Goal: Information Seeking & Learning: Find specific fact

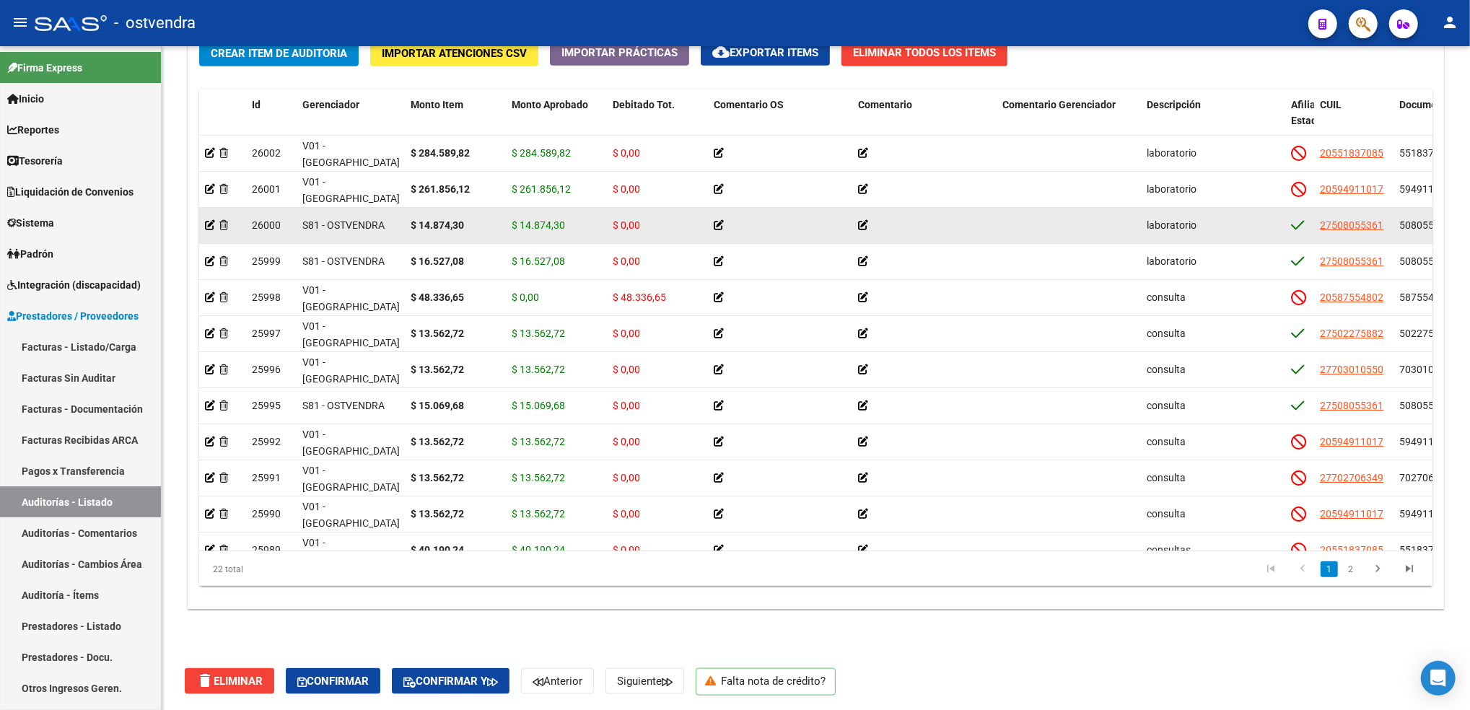
click at [724, 224] on div at bounding box center [780, 225] width 133 height 17
click at [716, 222] on icon at bounding box center [719, 225] width 10 height 10
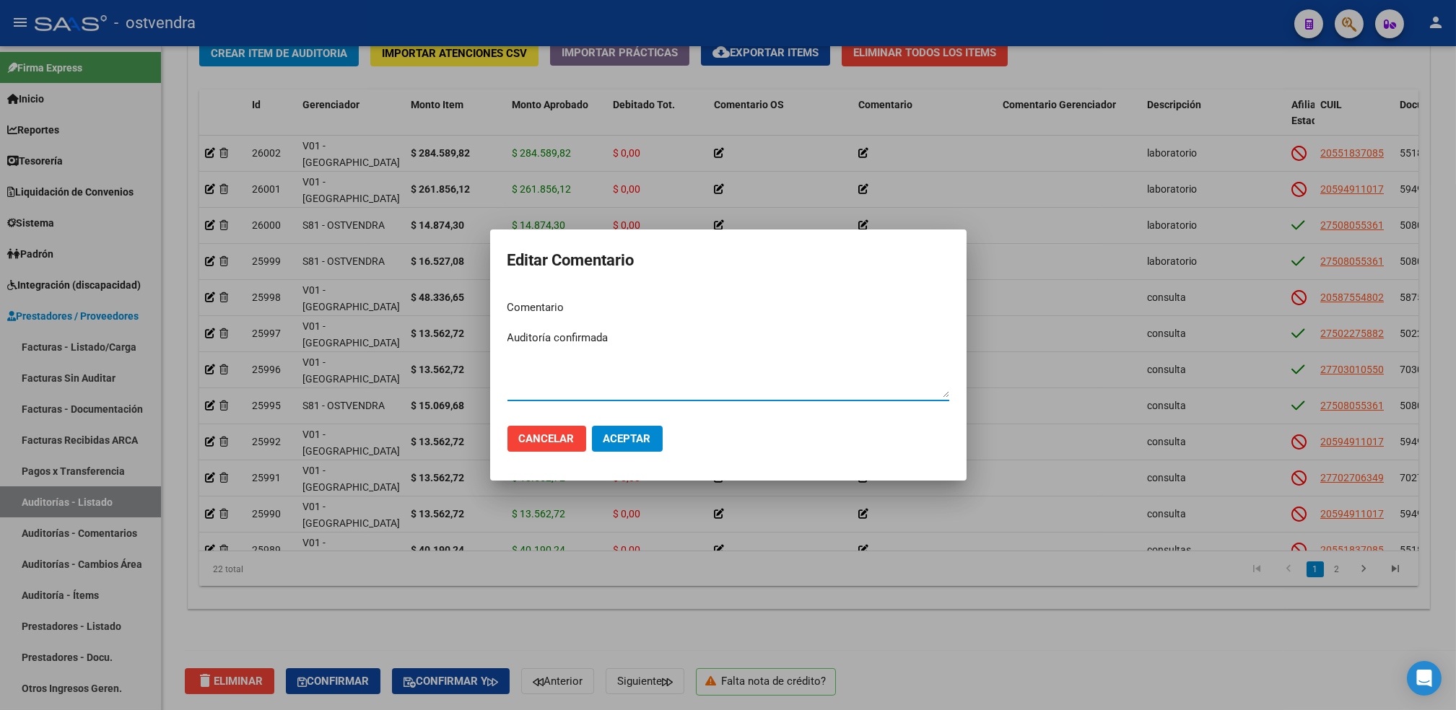
type textarea "Auditoría confirmada"
click at [626, 434] on span "Aceptar" at bounding box center [627, 438] width 48 height 13
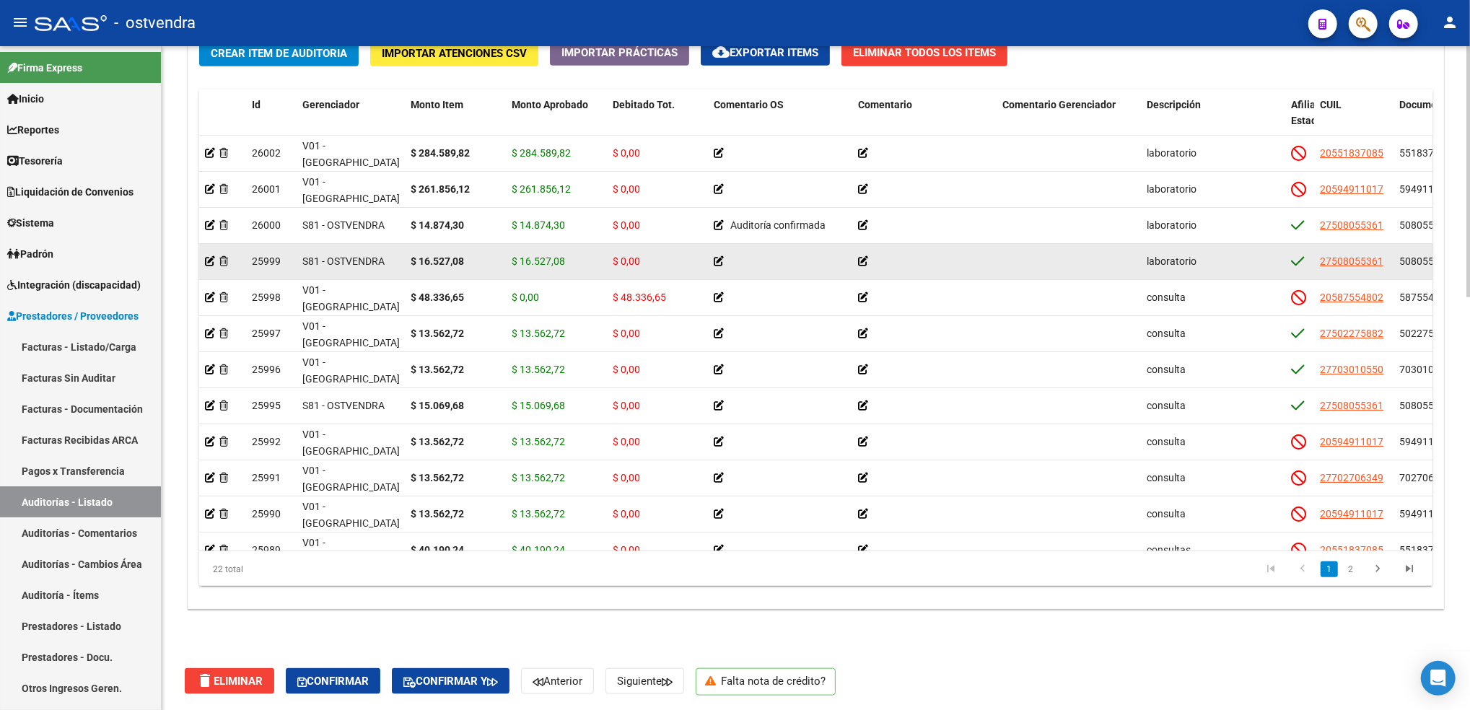
click at [716, 258] on icon at bounding box center [719, 261] width 10 height 10
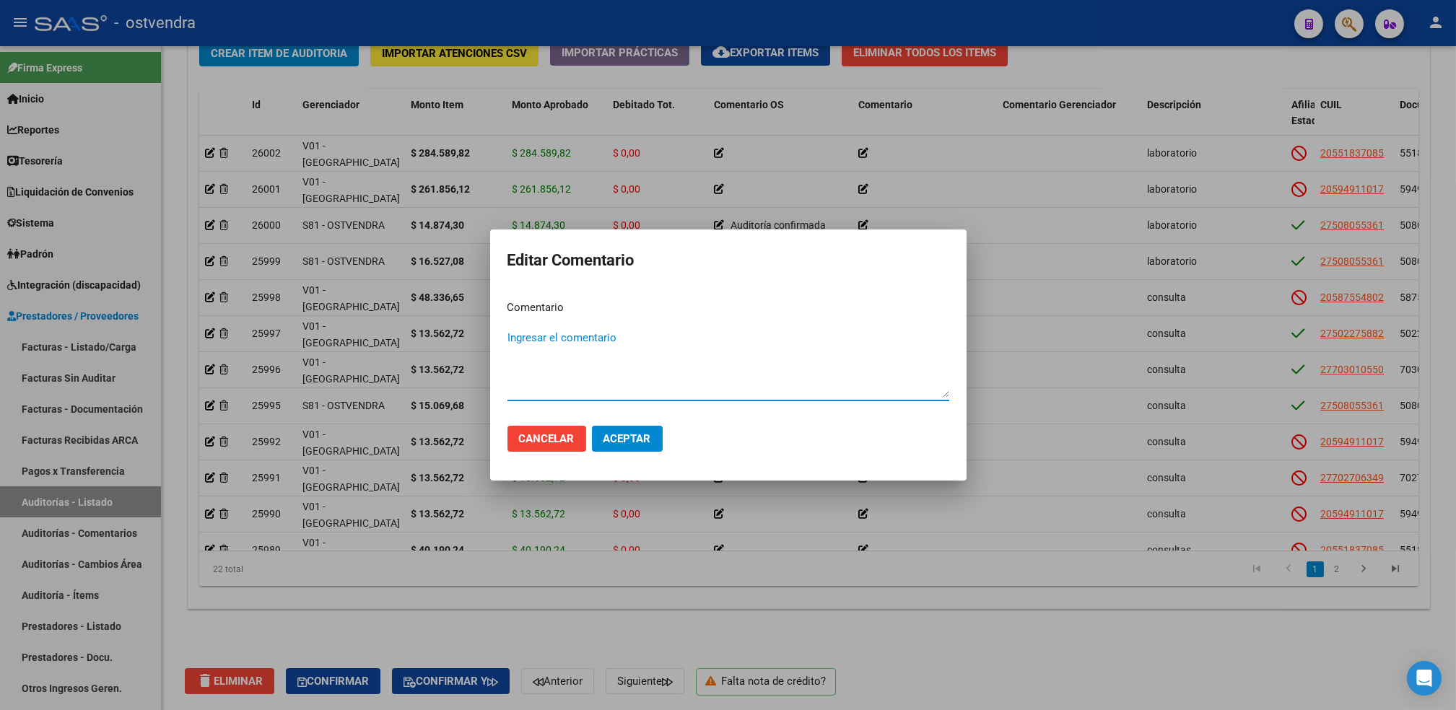
click at [589, 344] on textarea "Ingresar el comentario" at bounding box center [728, 364] width 442 height 68
type textarea "Auditoría confirmada"
click at [621, 437] on span "Aceptar" at bounding box center [627, 438] width 48 height 13
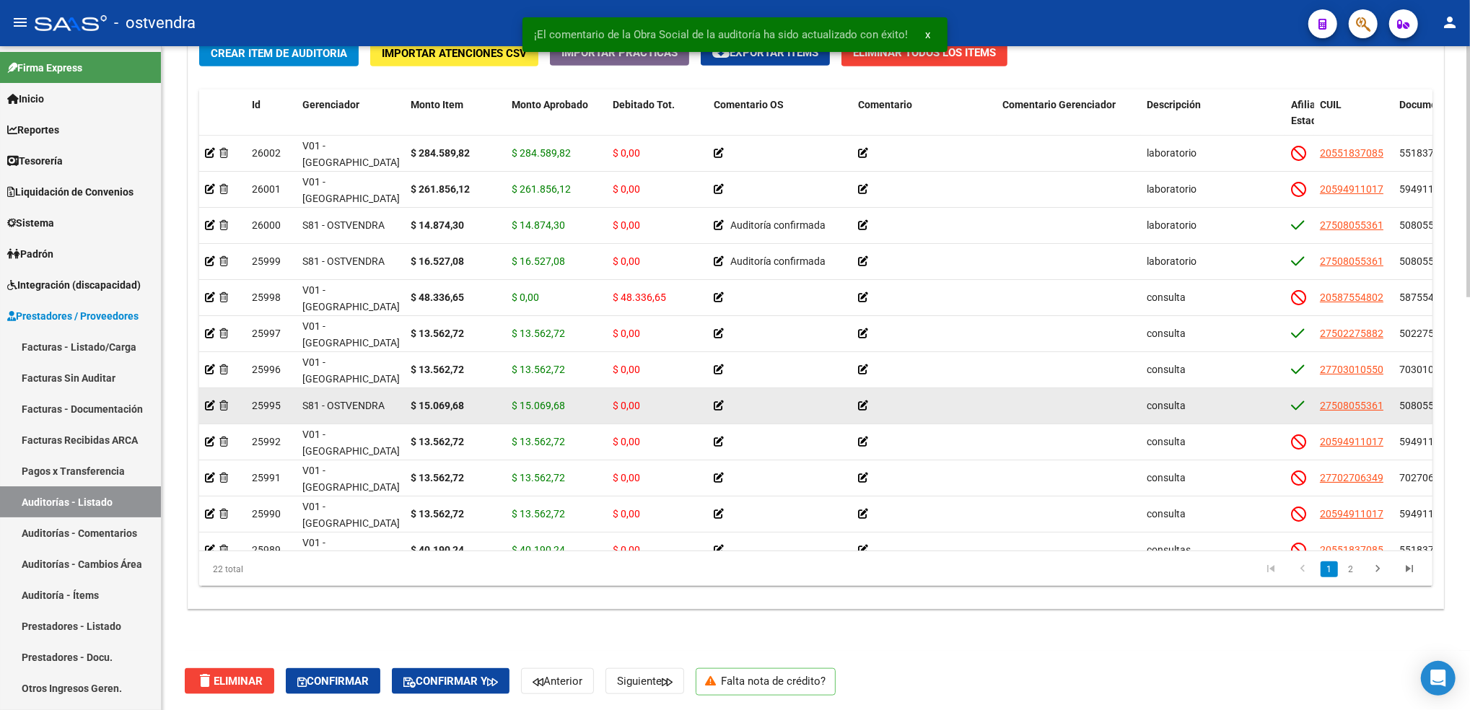
click at [719, 403] on icon at bounding box center [719, 406] width 10 height 10
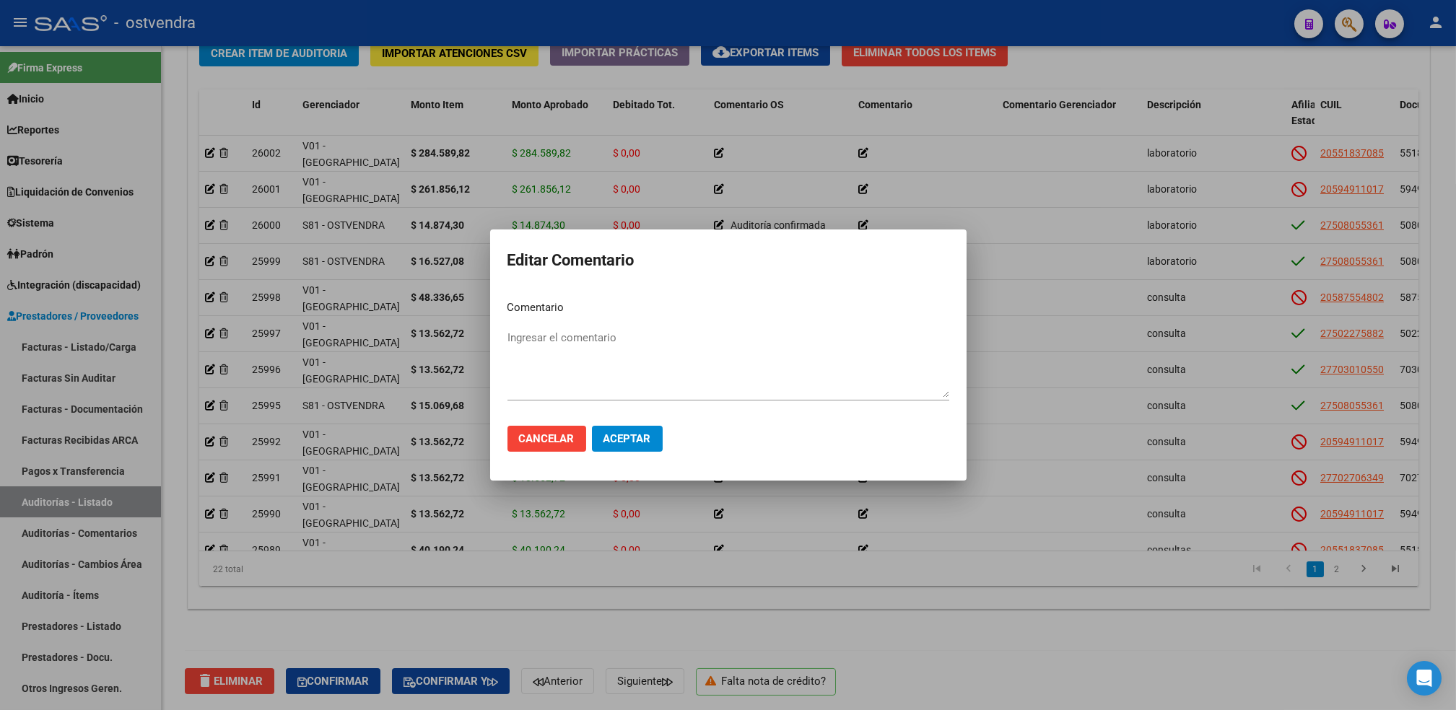
drag, startPoint x: 602, startPoint y: 327, endPoint x: 602, endPoint y: 336, distance: 9.4
click at [602, 336] on div "Ingresar el comentario" at bounding box center [728, 364] width 442 height 74
type textarea "Auditoría confirmada"
click at [626, 443] on span "Aceptar" at bounding box center [627, 438] width 48 height 13
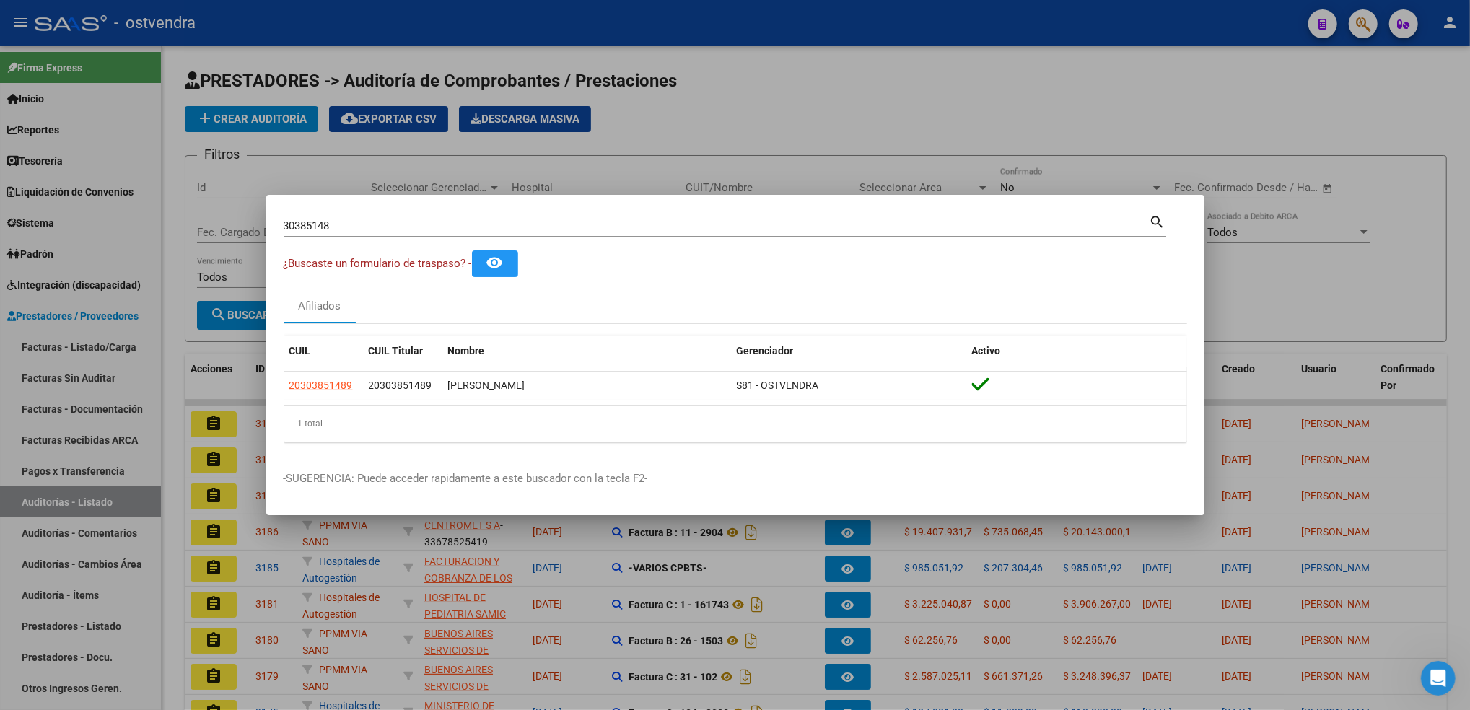
click at [924, 217] on div "30385148 Buscar (apellido, dni, [PERSON_NAME], [PERSON_NAME], cuit, obra social)" at bounding box center [717, 226] width 866 height 22
type input "3"
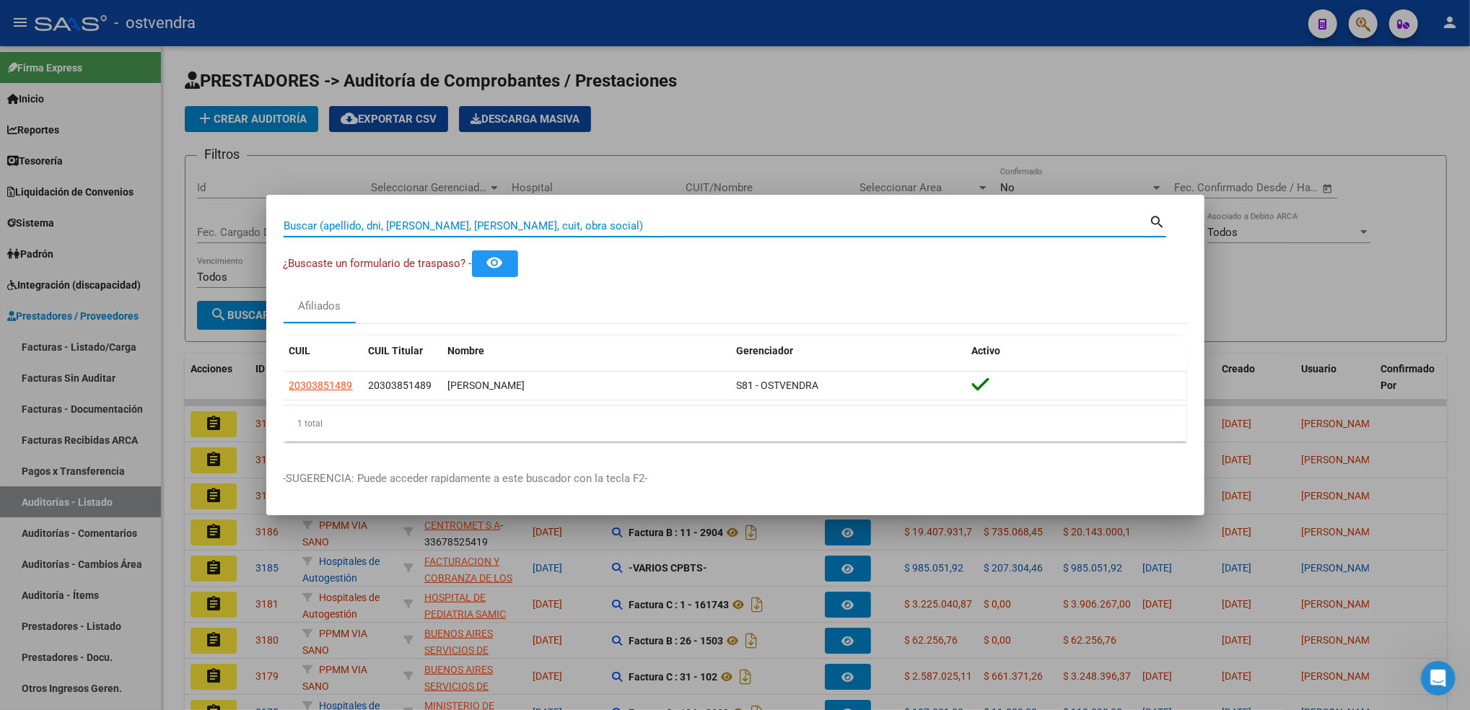
paste input "39331533"
type input "39331533"
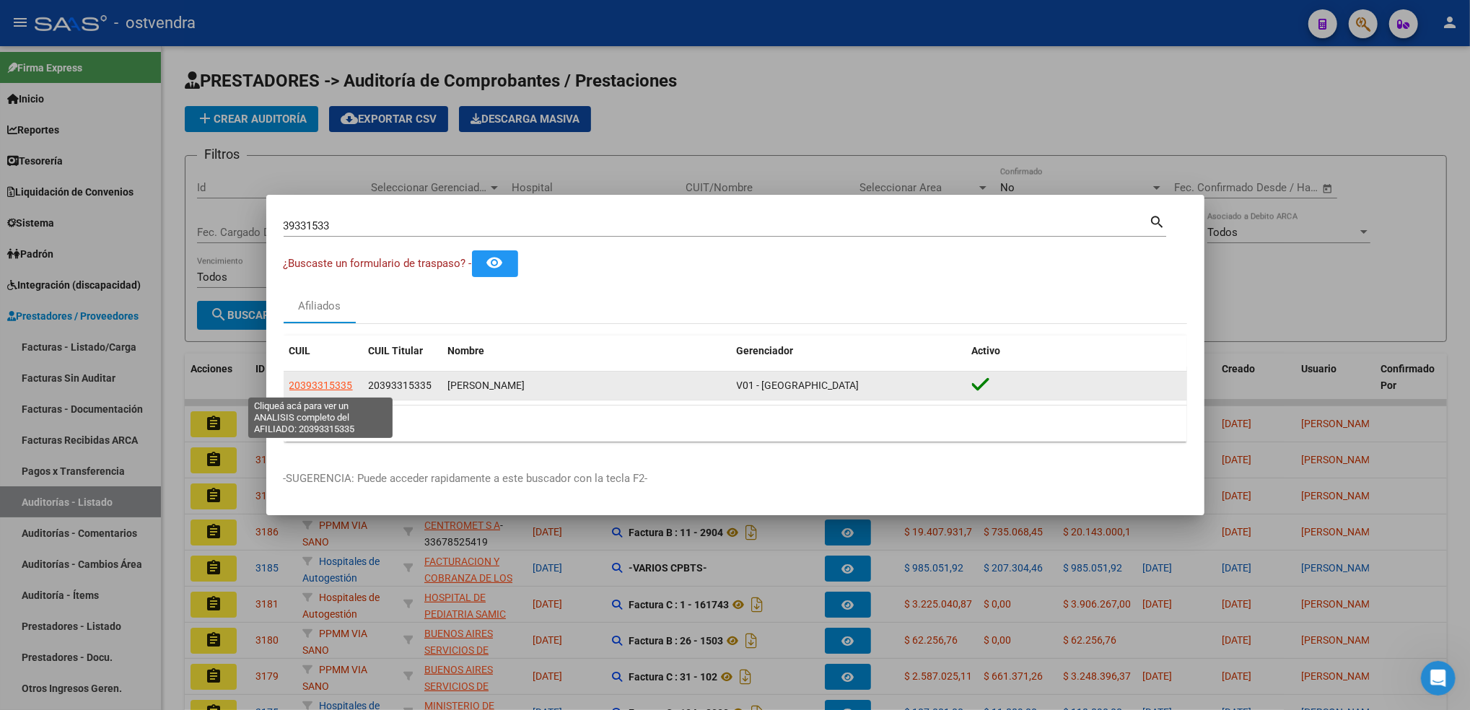
click at [331, 387] on span "20393315335" at bounding box center [321, 386] width 64 height 12
type textarea "20393315335"
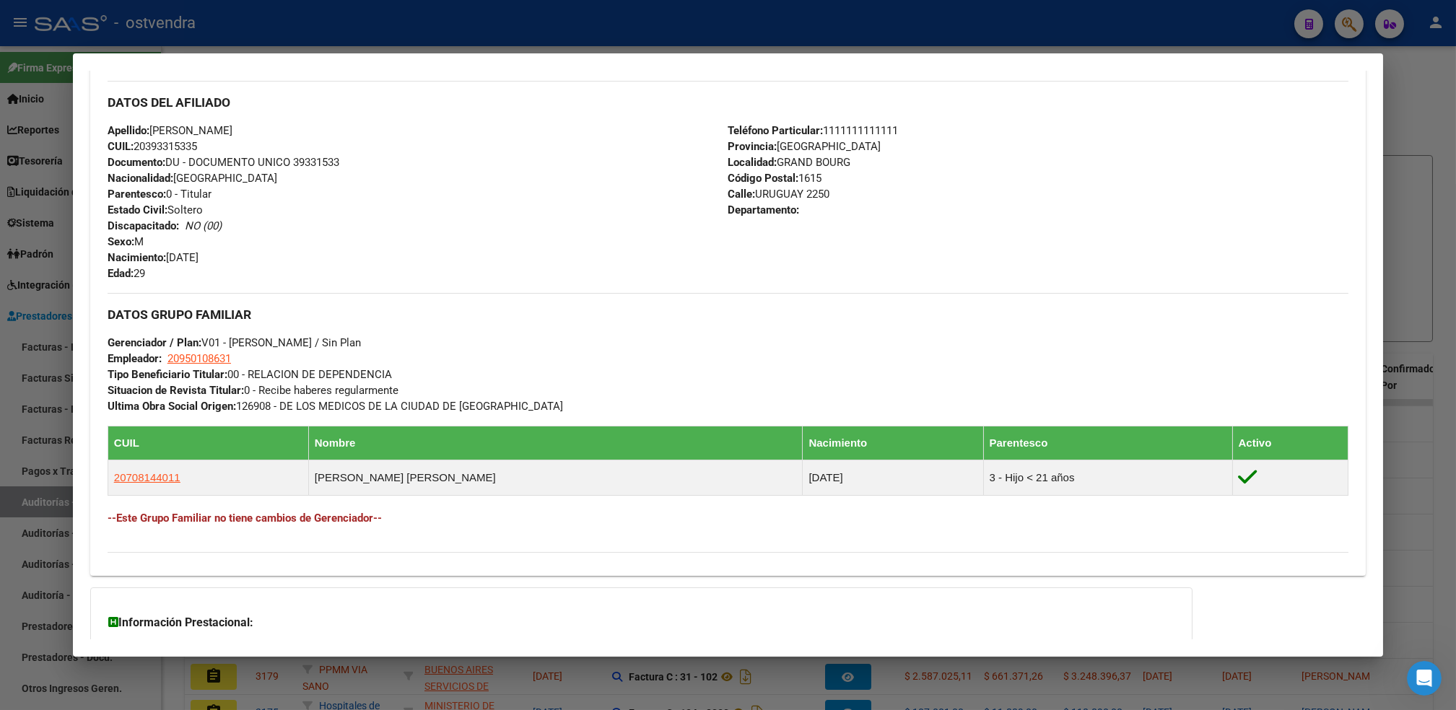
scroll to position [481, 0]
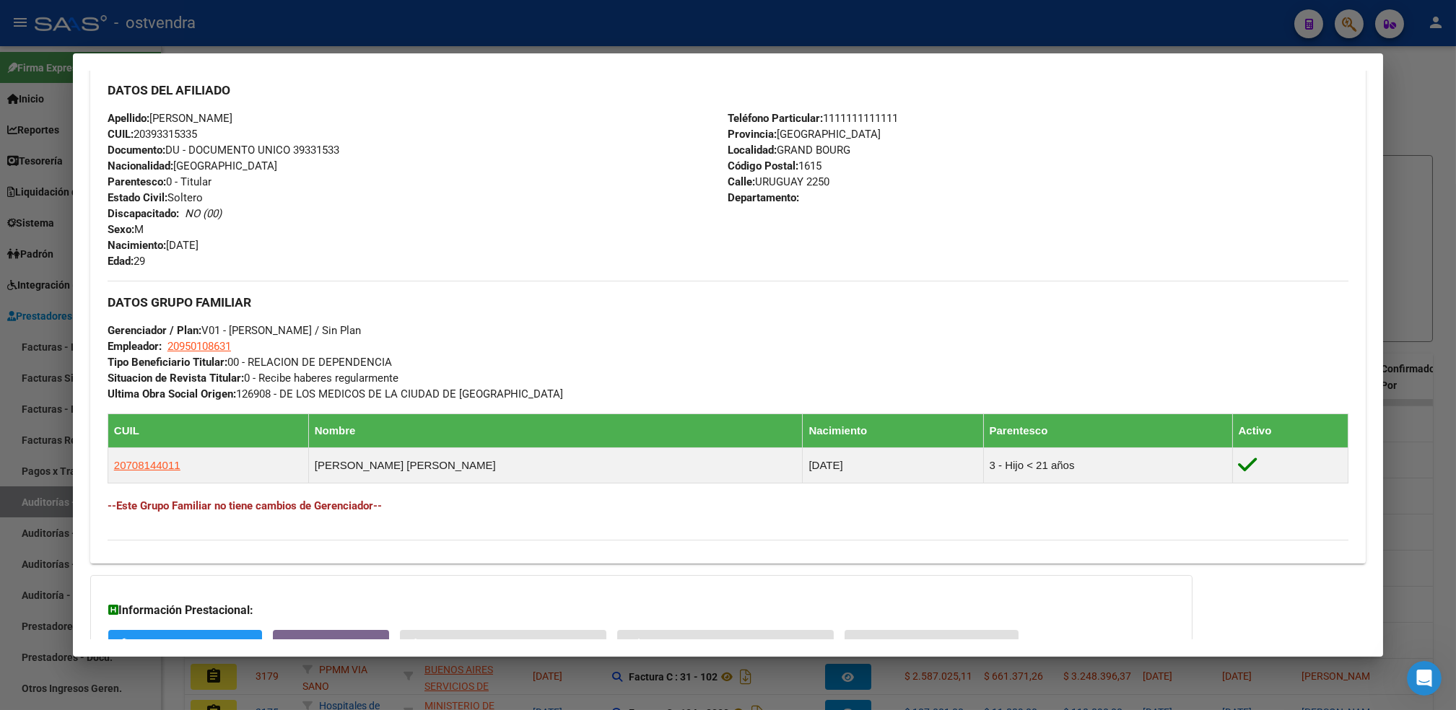
click at [1437, 84] on div at bounding box center [728, 355] width 1456 height 710
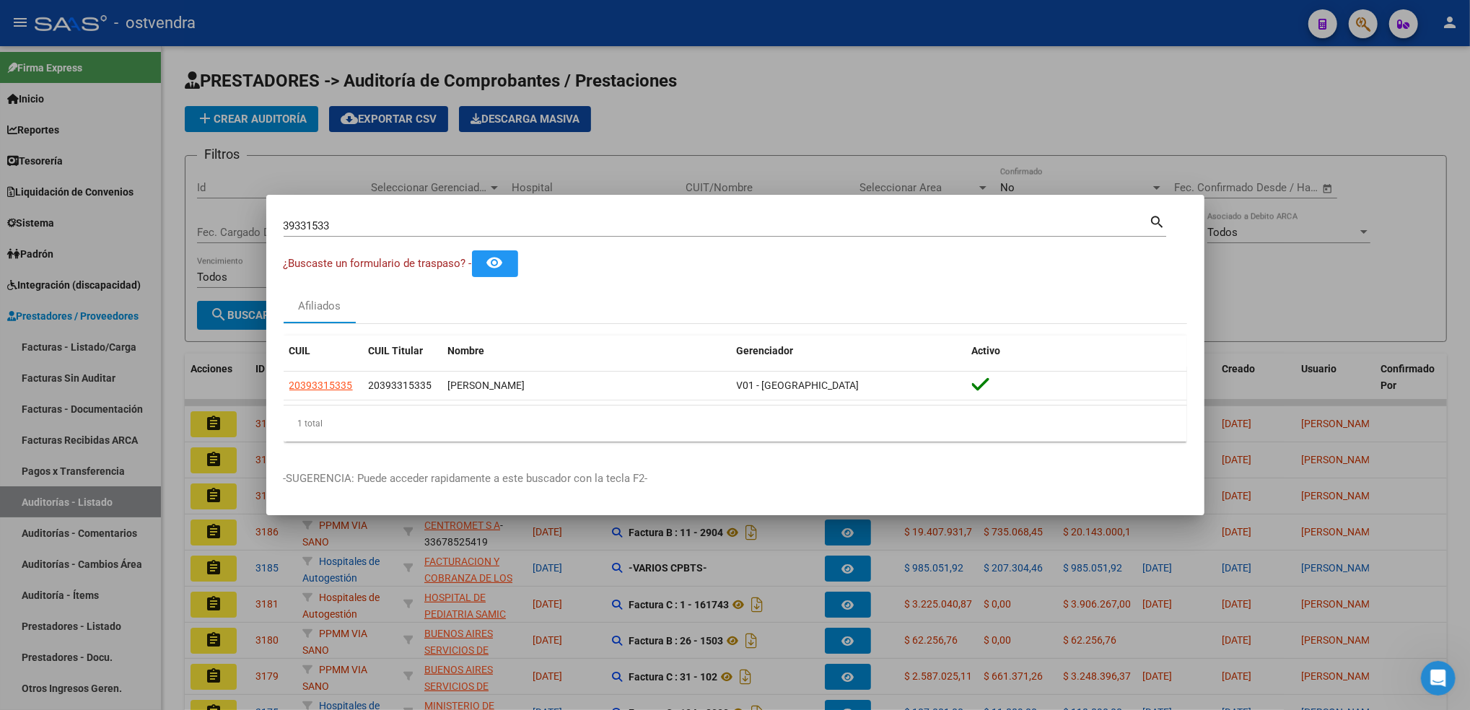
click at [1295, 114] on div at bounding box center [735, 355] width 1470 height 710
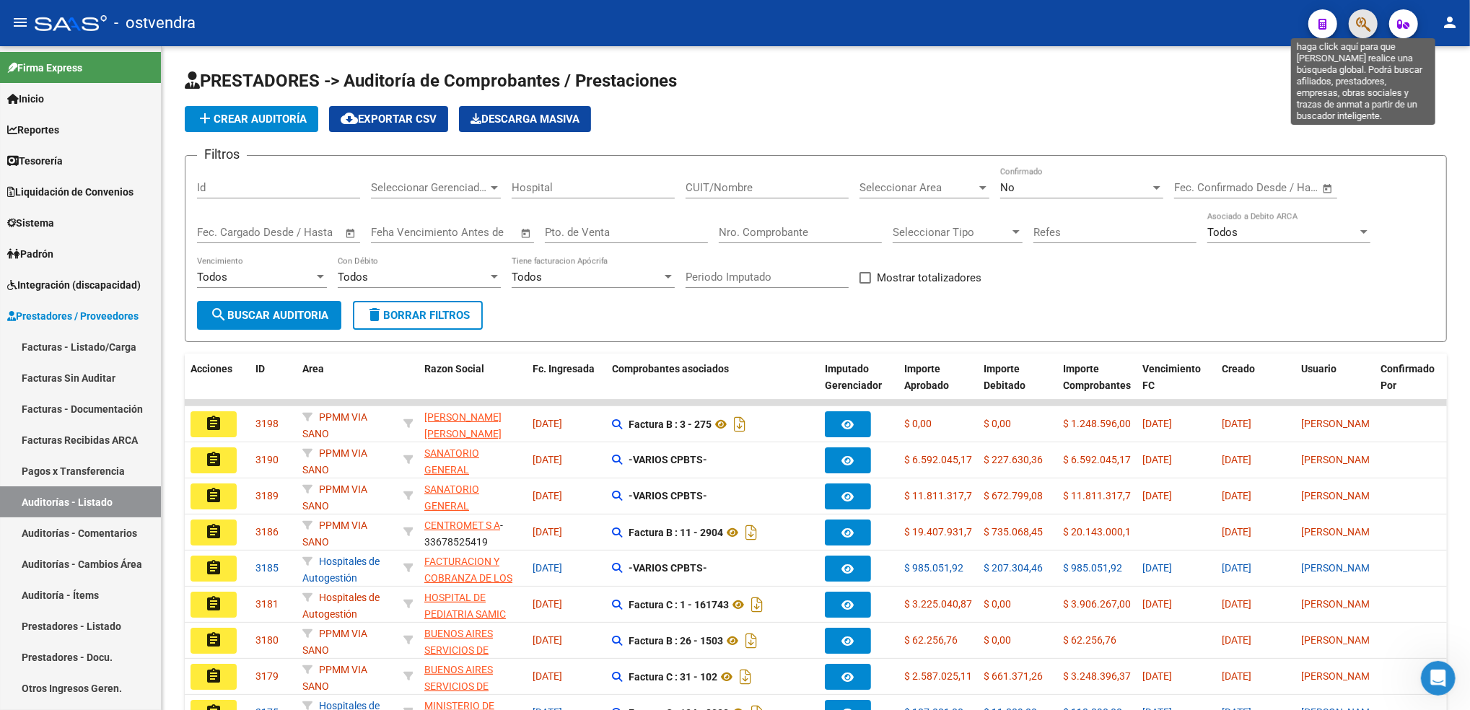
click at [1367, 27] on icon "button" at bounding box center [1363, 24] width 14 height 17
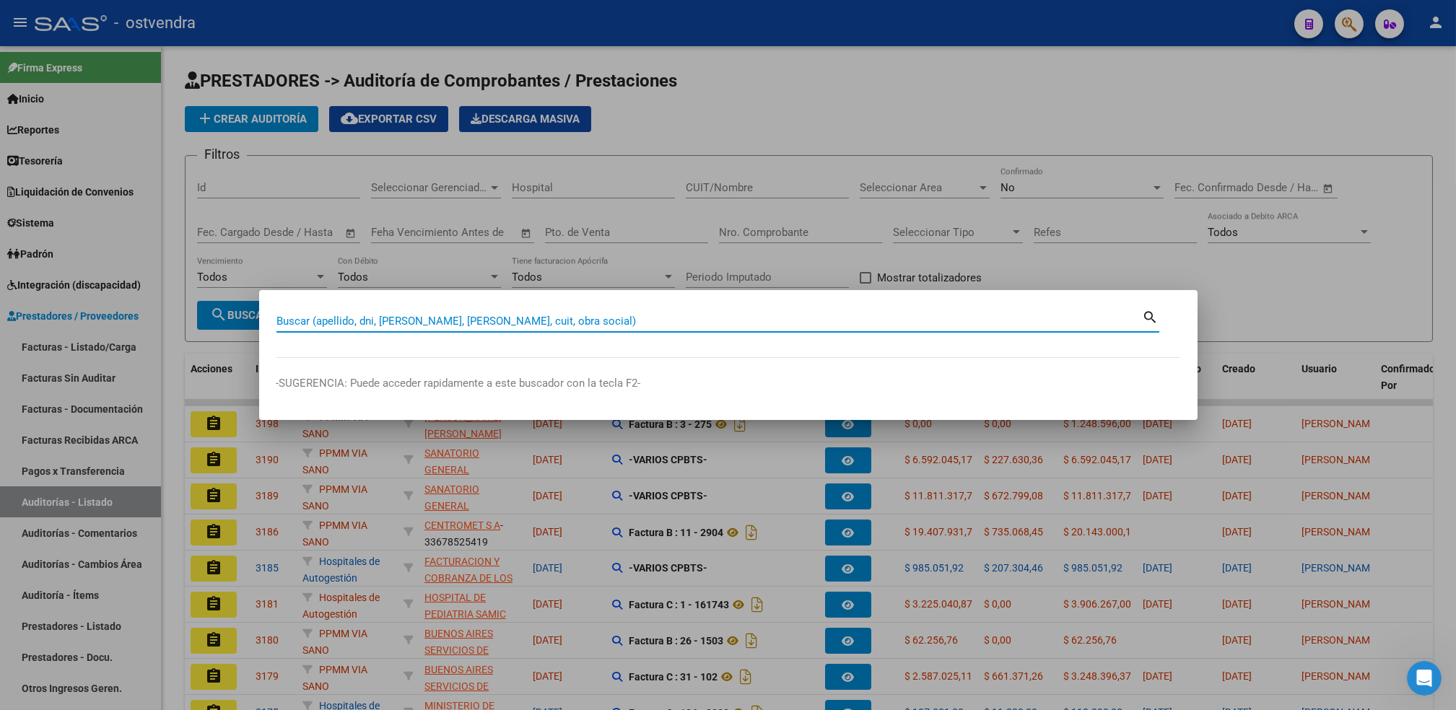
drag, startPoint x: 585, startPoint y: 320, endPoint x: 562, endPoint y: 261, distance: 63.8
click at [580, 312] on div "Buscar (apellido, dni, [PERSON_NAME], [PERSON_NAME], cuit, obra social)" at bounding box center [709, 321] width 866 height 22
paste input "39331533"
type input "39331533"
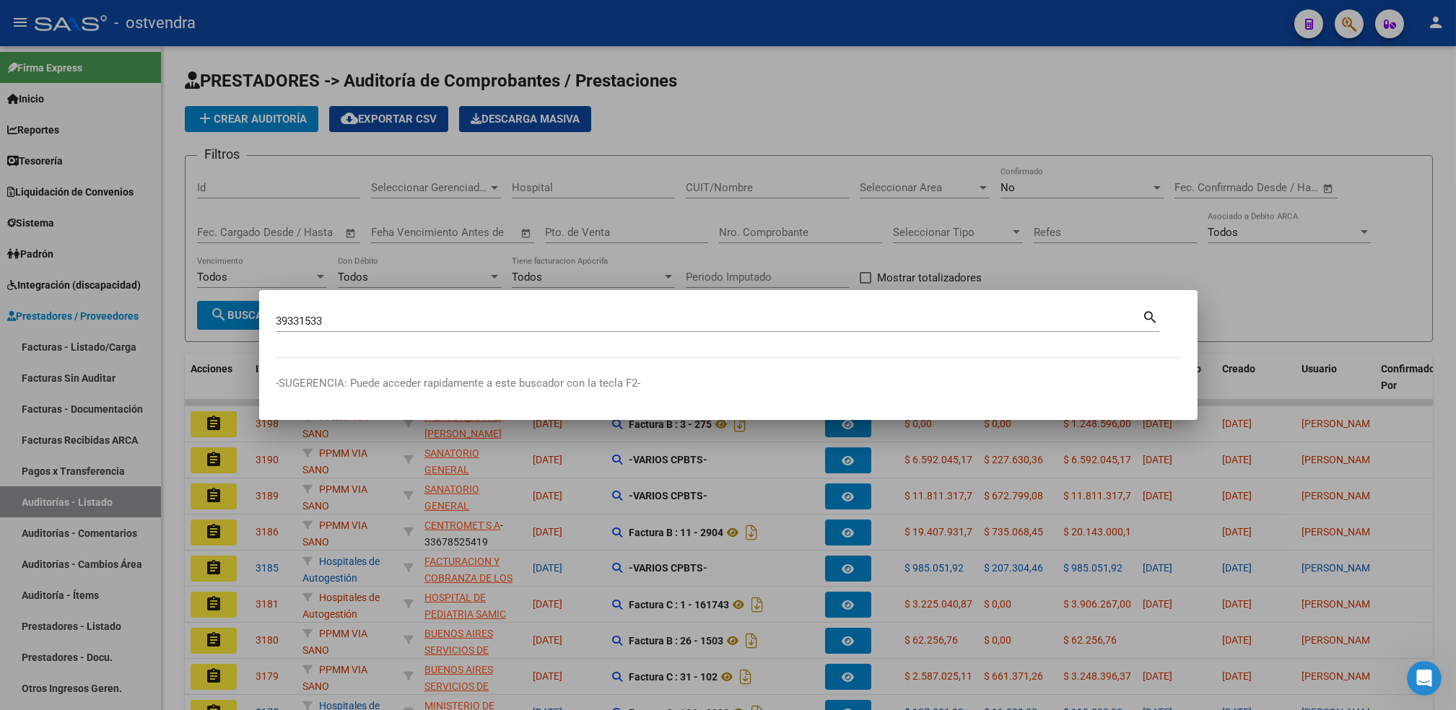
click at [550, 260] on div at bounding box center [728, 355] width 1456 height 710
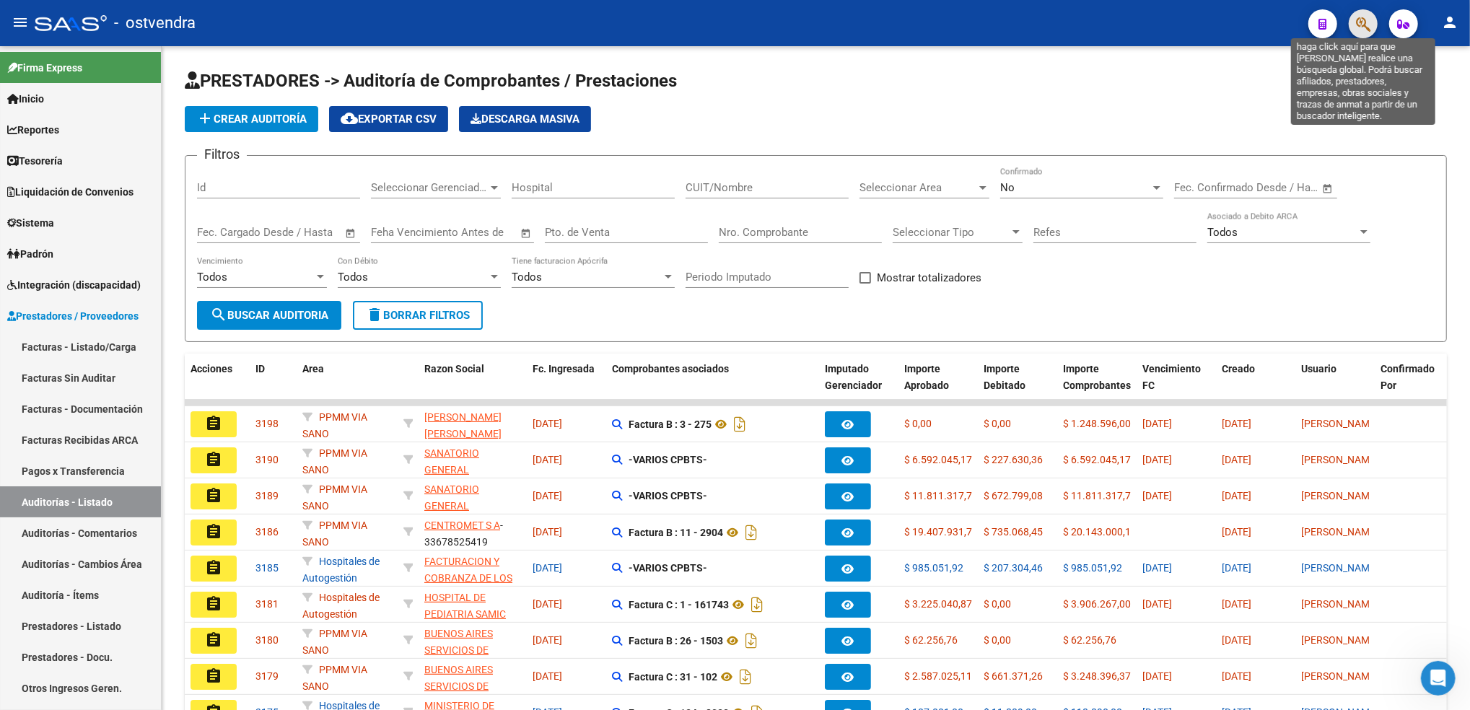
click at [1359, 23] on icon "button" at bounding box center [1363, 24] width 14 height 17
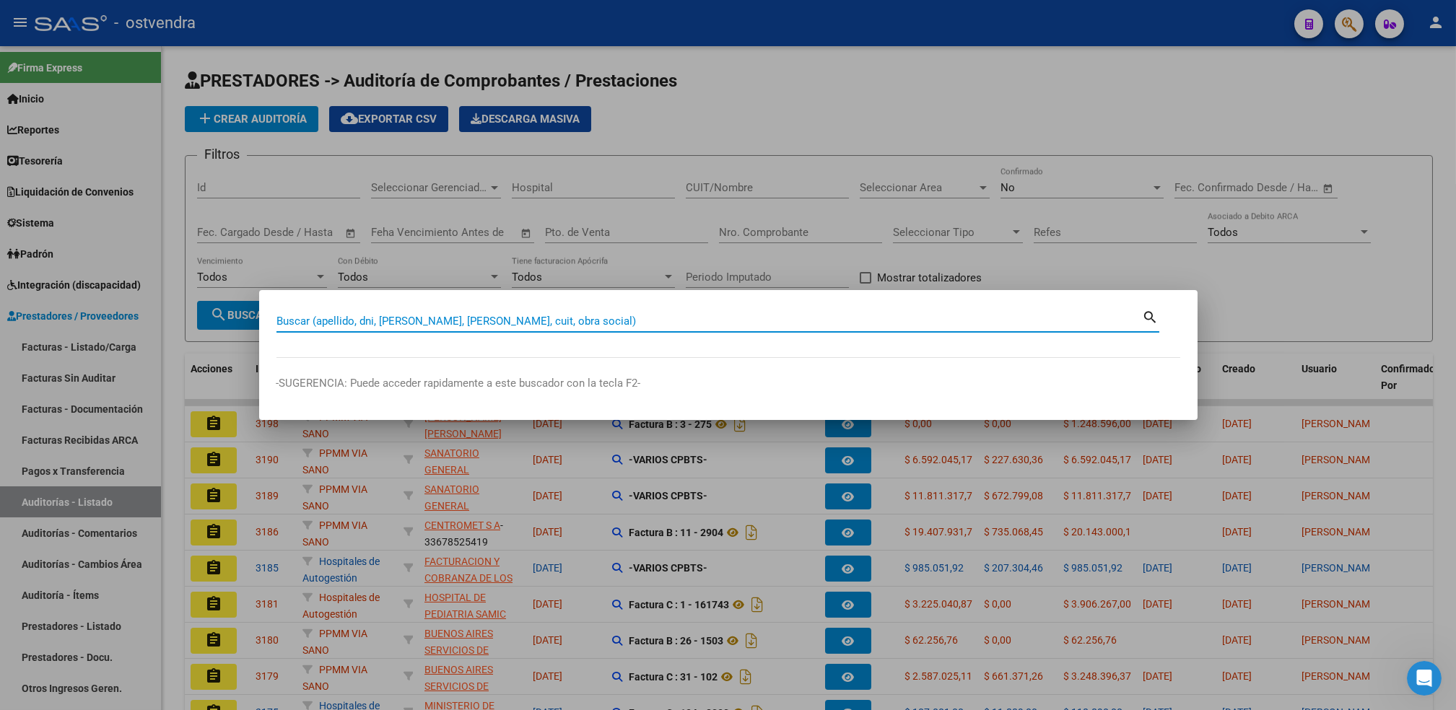
click at [631, 315] on input "Buscar (apellido, dni, [PERSON_NAME], [PERSON_NAME], cuit, obra social)" at bounding box center [709, 321] width 866 height 13
paste input "39331533"
type input "39331533"
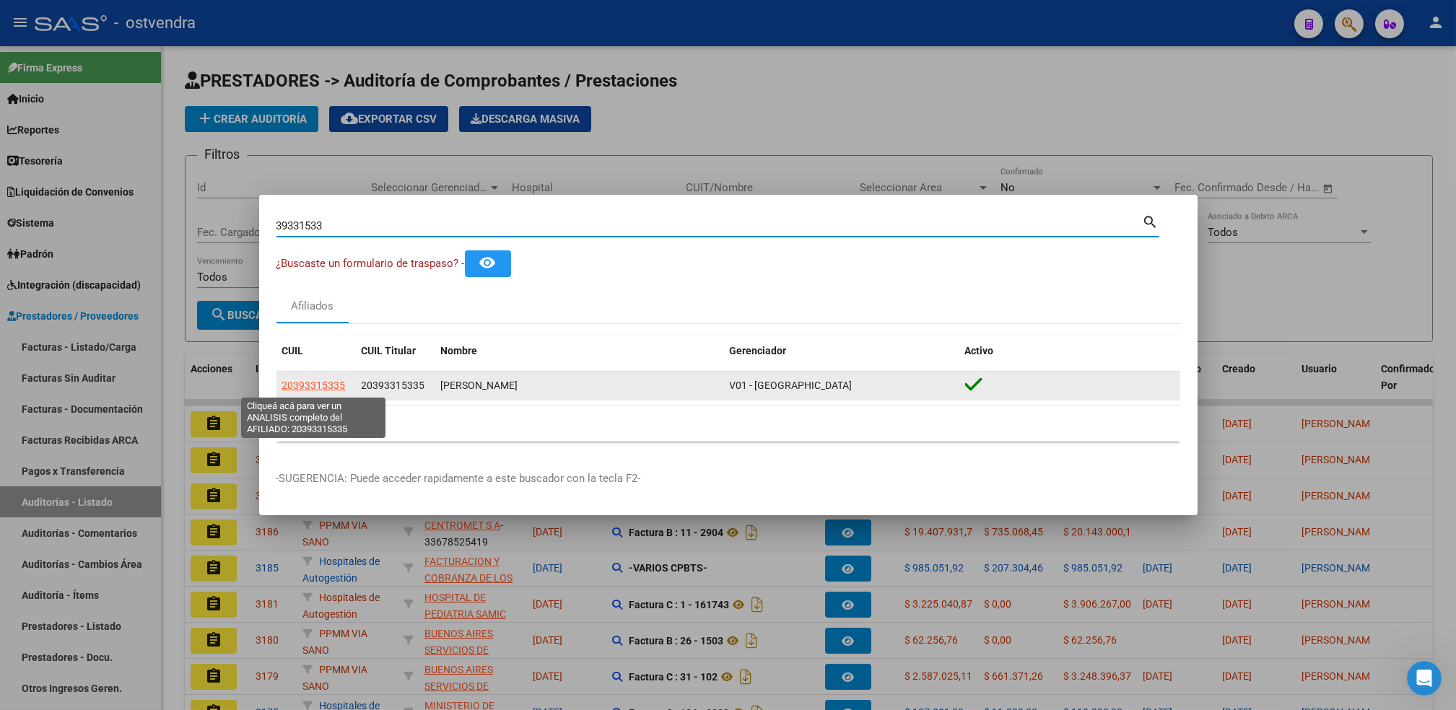
click at [303, 383] on span "20393315335" at bounding box center [314, 386] width 64 height 12
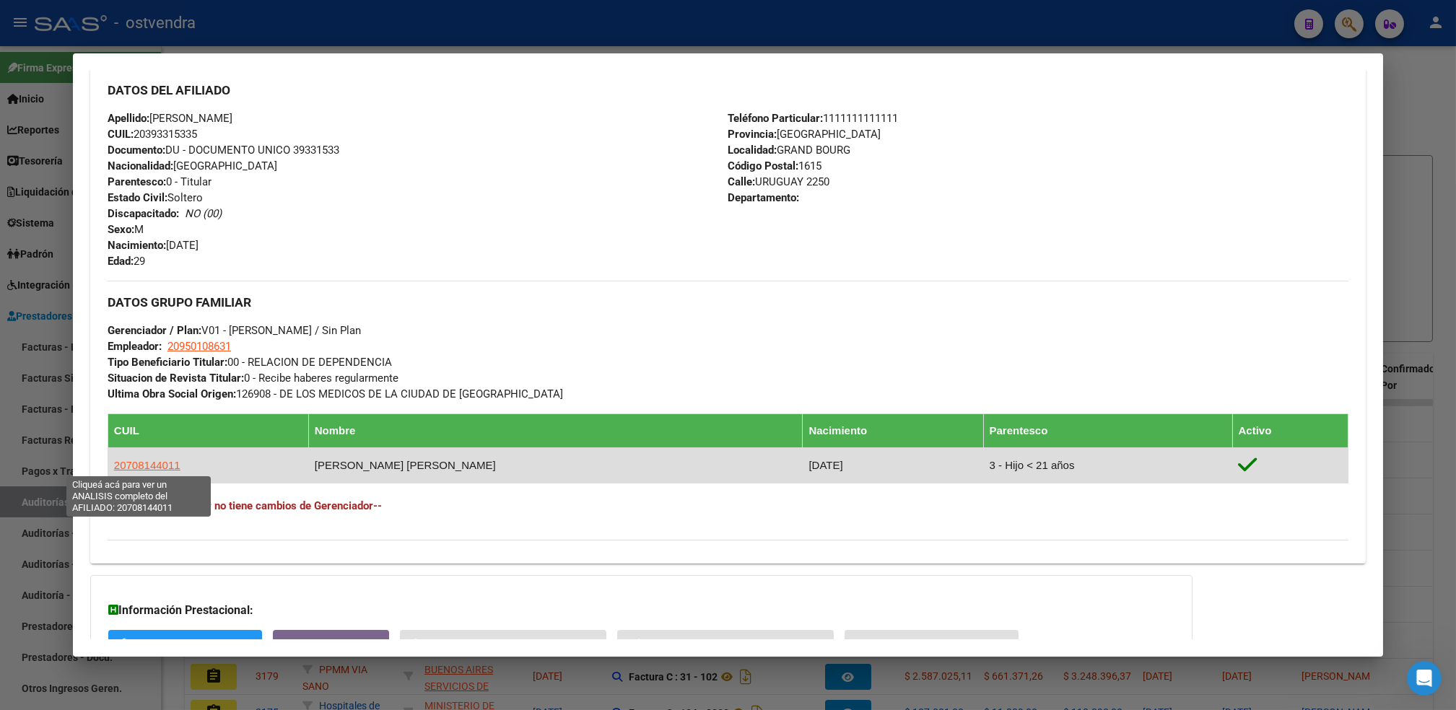
click at [137, 462] on span "20708144011" at bounding box center [147, 465] width 66 height 12
type textarea "20708144011"
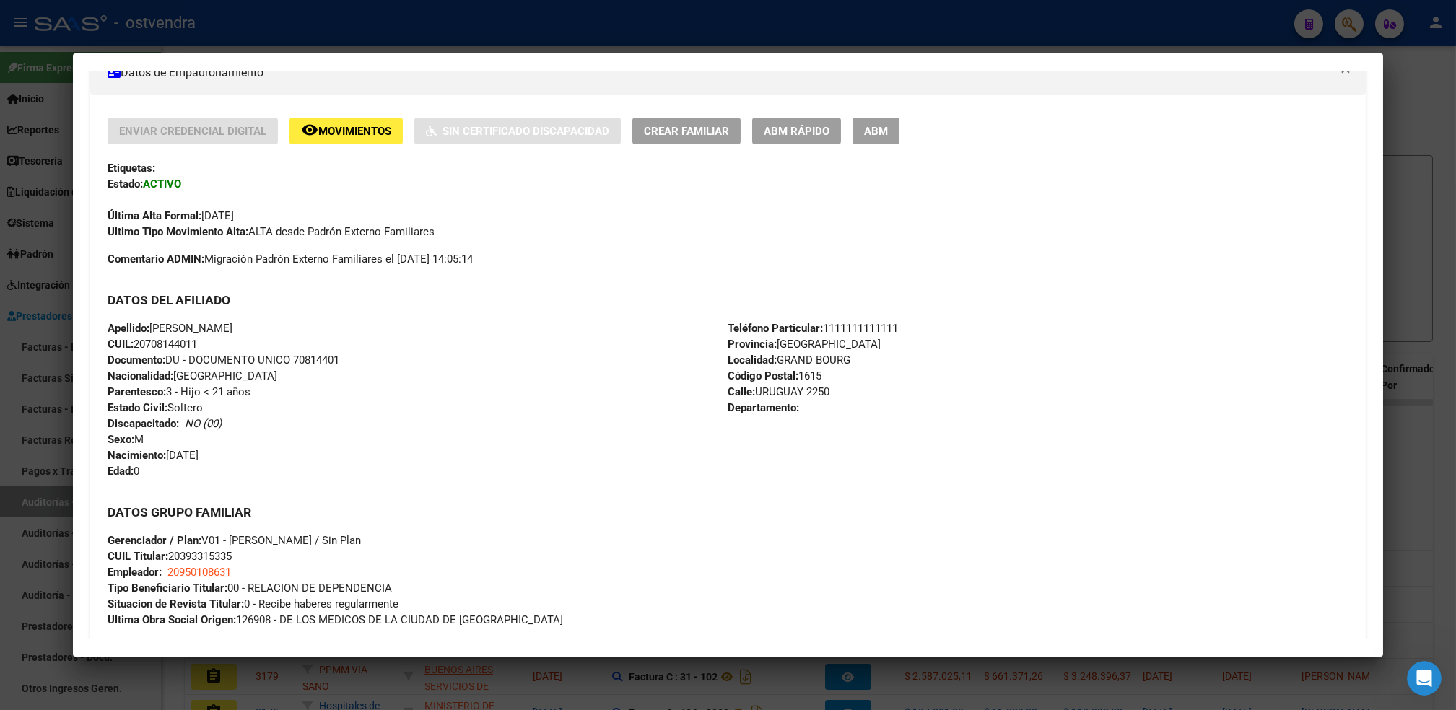
scroll to position [0, 0]
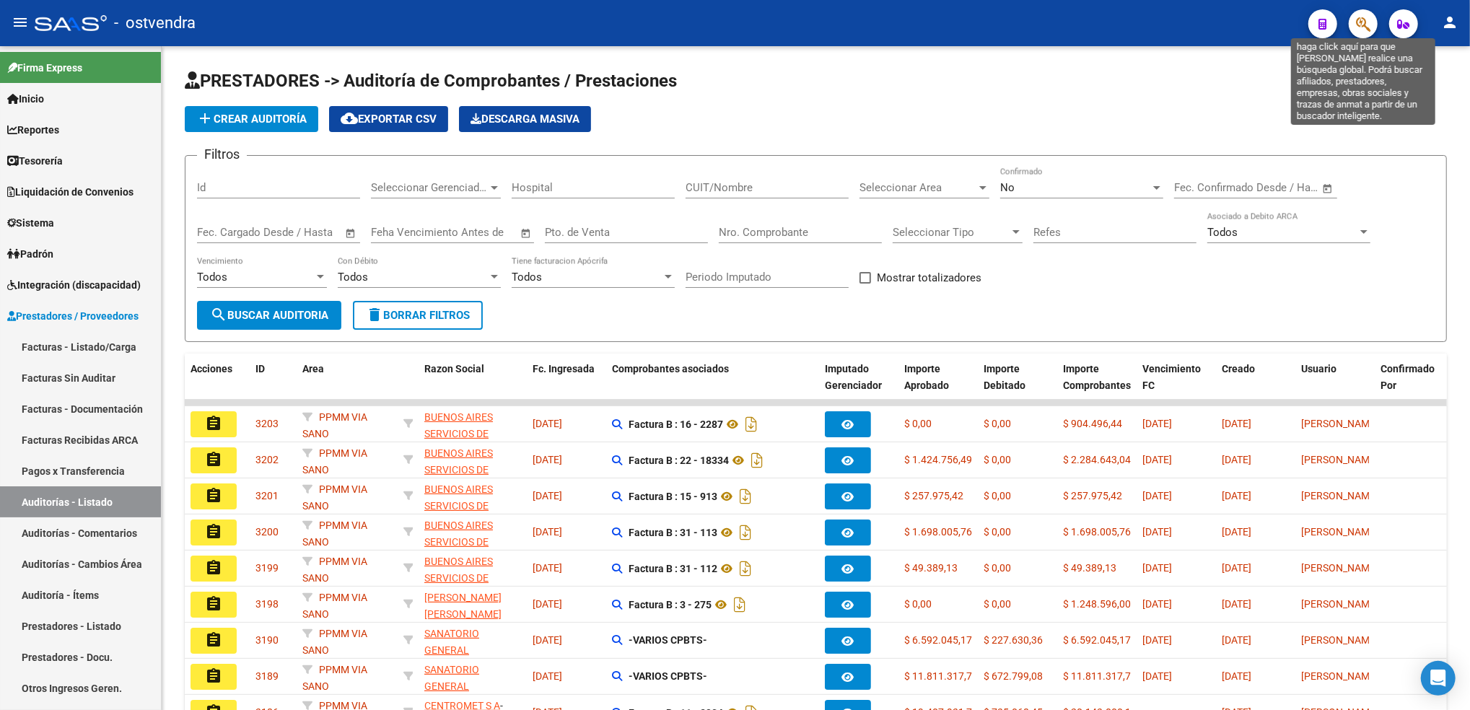
click at [1365, 20] on icon "button" at bounding box center [1363, 24] width 14 height 17
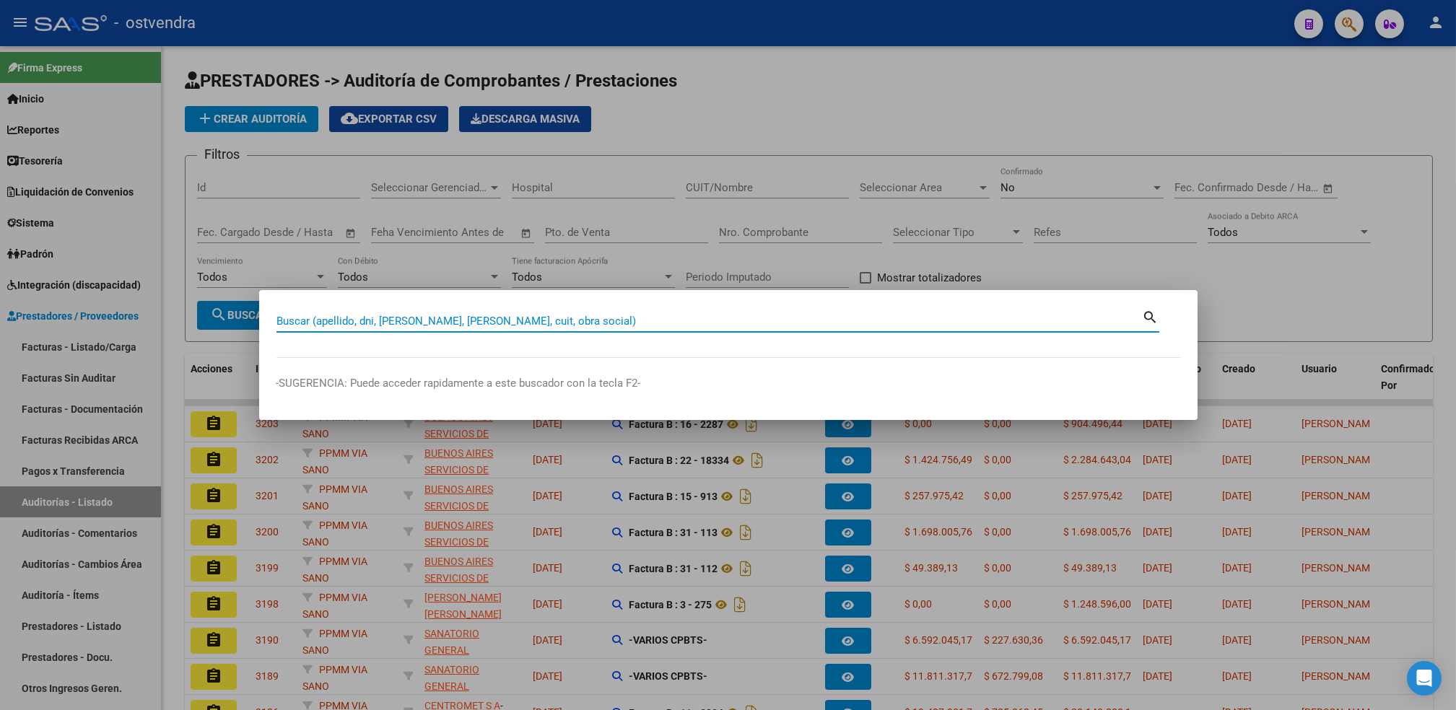
click at [676, 322] on input "Buscar (apellido, dni, [PERSON_NAME], [PERSON_NAME], cuit, obra social)" at bounding box center [709, 321] width 866 height 13
paste input "20708144011"
type input "20708144011"
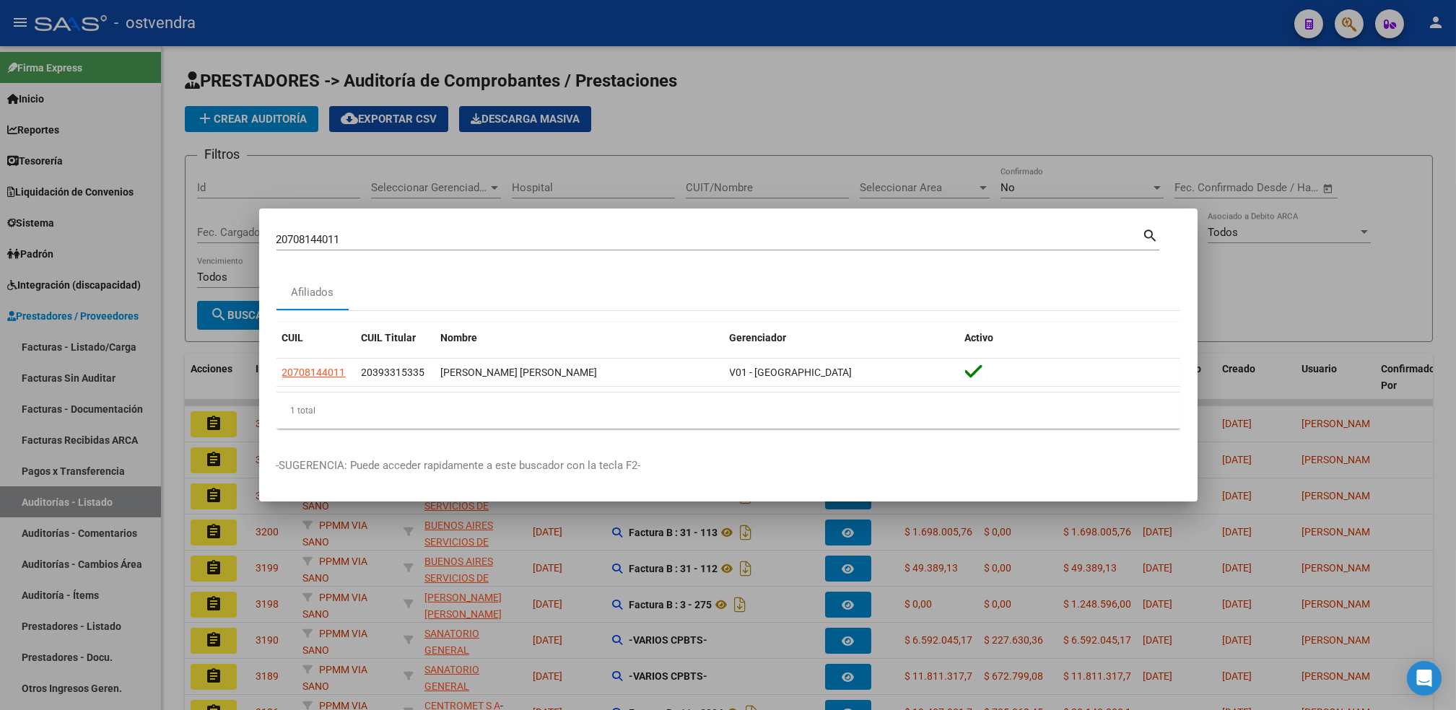
click at [1106, 115] on div at bounding box center [728, 355] width 1456 height 710
